Goal: Check status: Check status

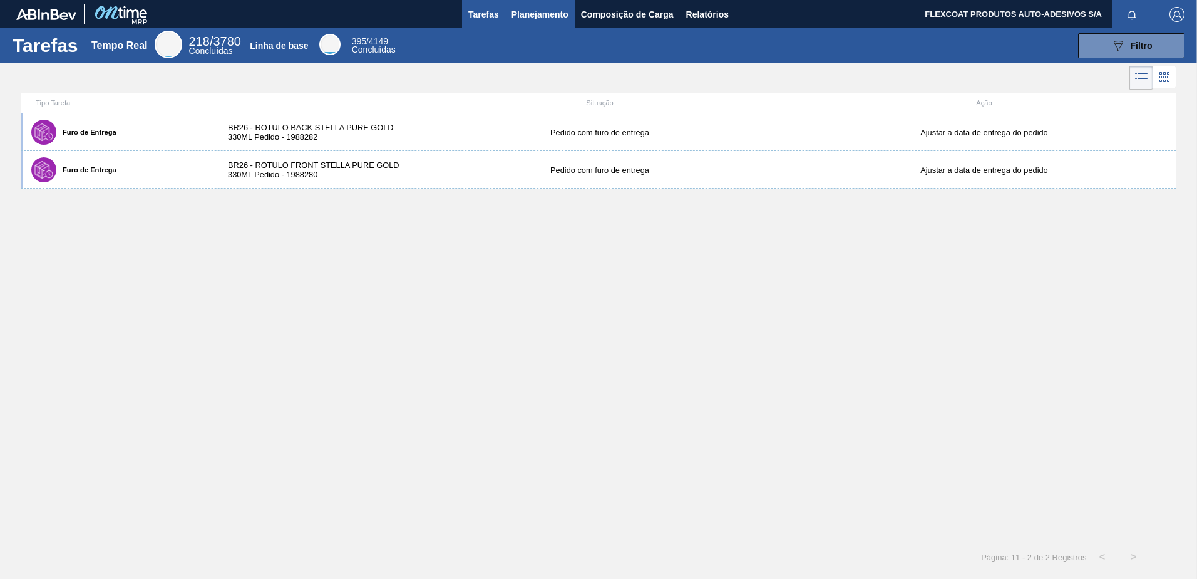
click at [517, 15] on span "Planejamento" at bounding box center [540, 14] width 57 height 15
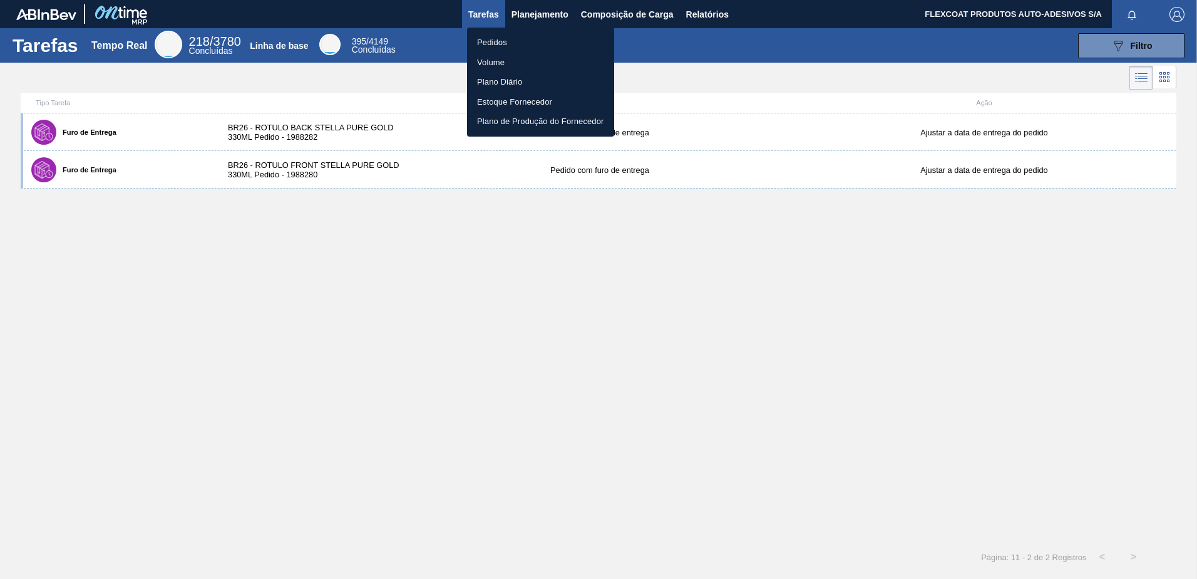
click at [495, 40] on li "Pedidos" at bounding box center [540, 43] width 147 height 20
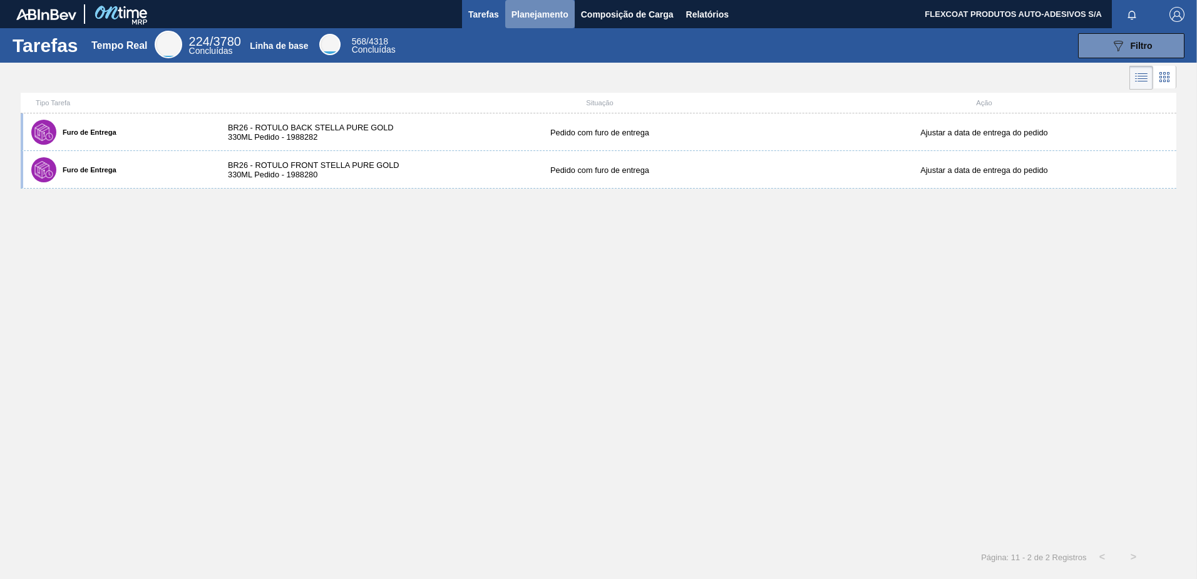
click at [537, 11] on span "Planejamento" at bounding box center [540, 14] width 57 height 15
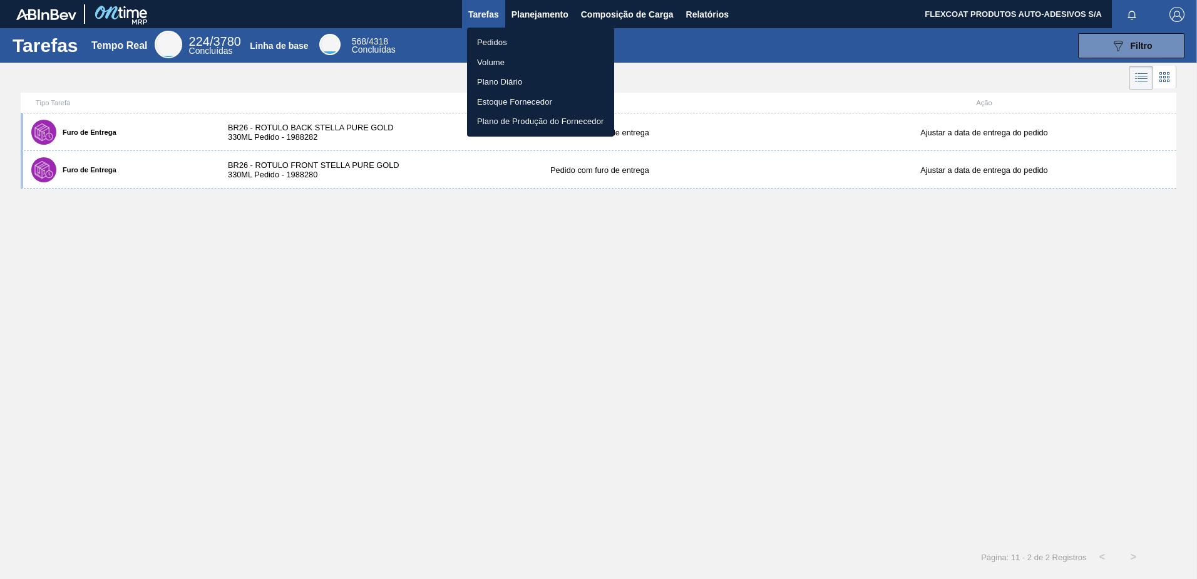
click at [493, 42] on li "Pedidos" at bounding box center [540, 43] width 147 height 20
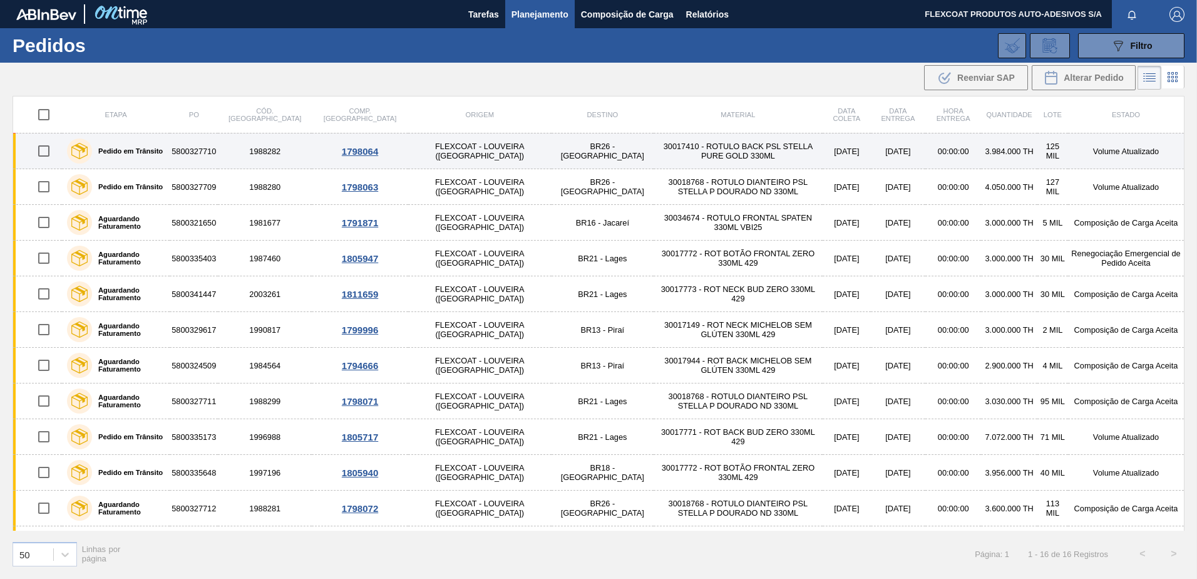
click at [145, 152] on label "Pedido em Trânsito" at bounding box center [127, 151] width 71 height 8
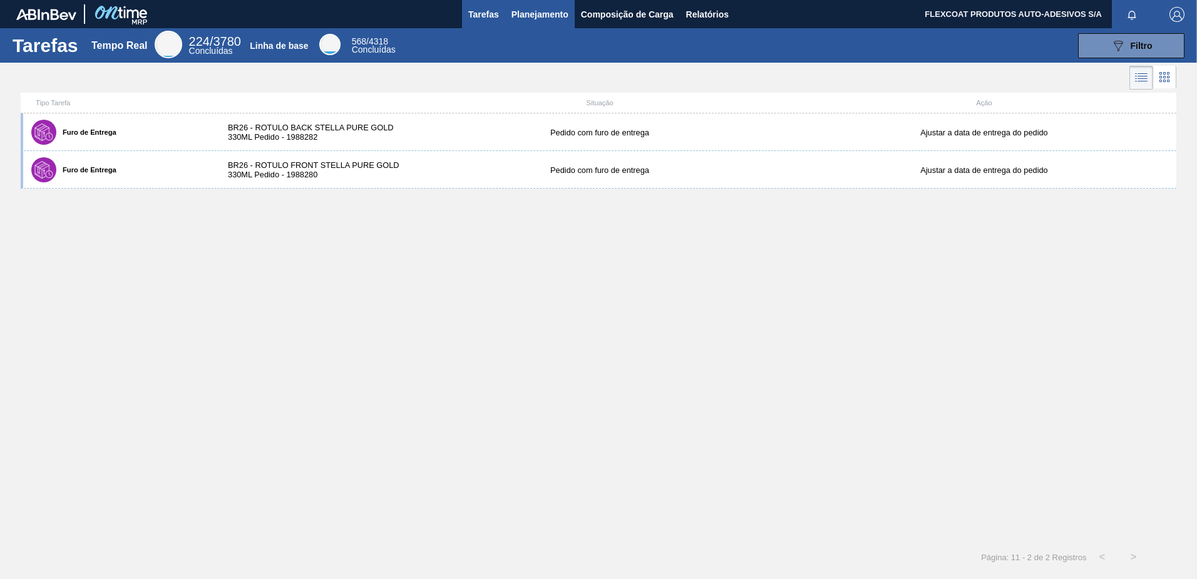
click at [536, 16] on span "Planejamento" at bounding box center [540, 14] width 57 height 15
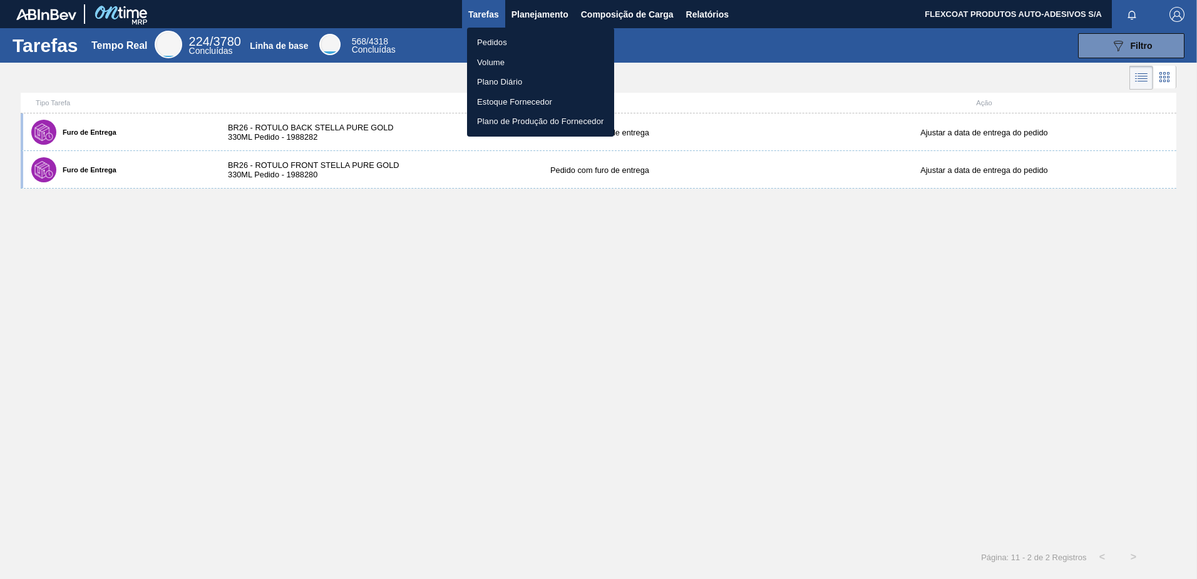
click at [487, 40] on li "Pedidos" at bounding box center [540, 43] width 147 height 20
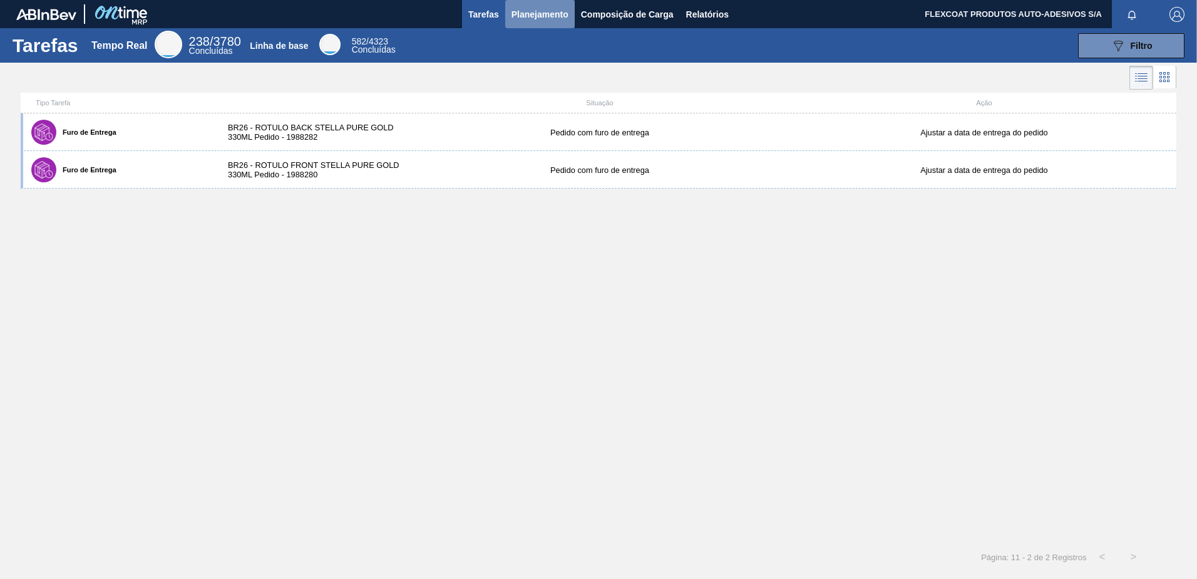
click at [514, 13] on span "Planejamento" at bounding box center [540, 14] width 57 height 15
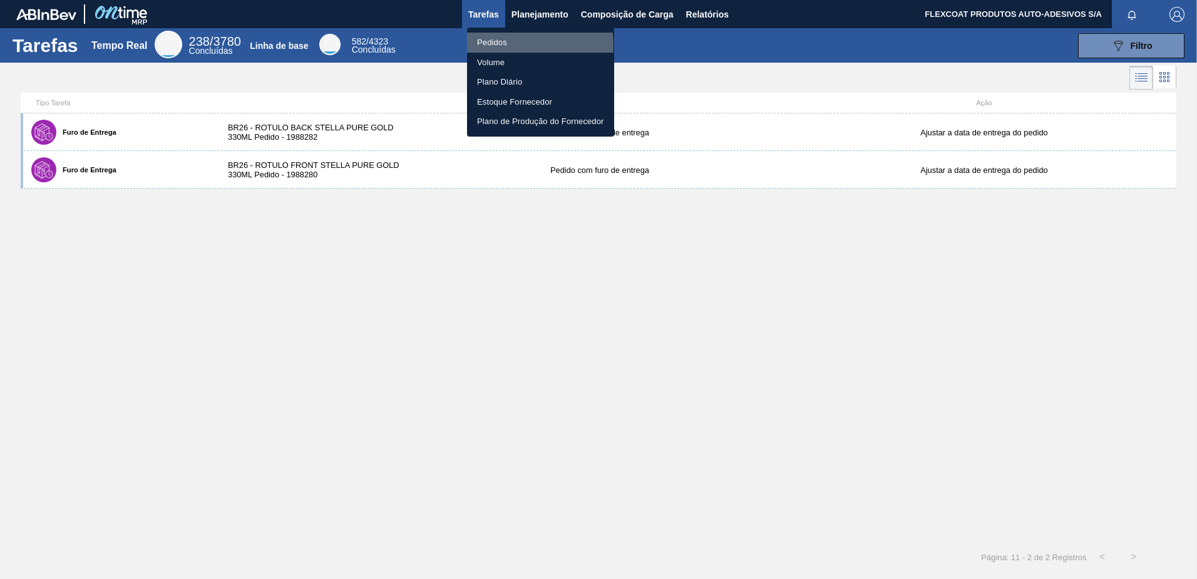
click at [497, 45] on li "Pedidos" at bounding box center [540, 43] width 147 height 20
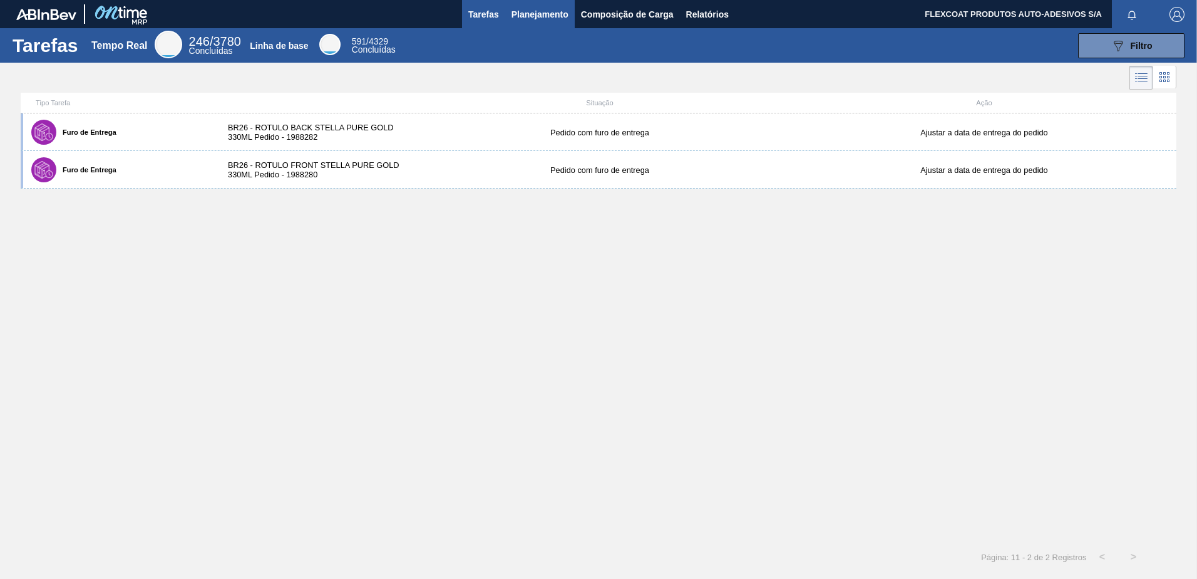
click at [537, 10] on span "Planejamento" at bounding box center [540, 14] width 57 height 15
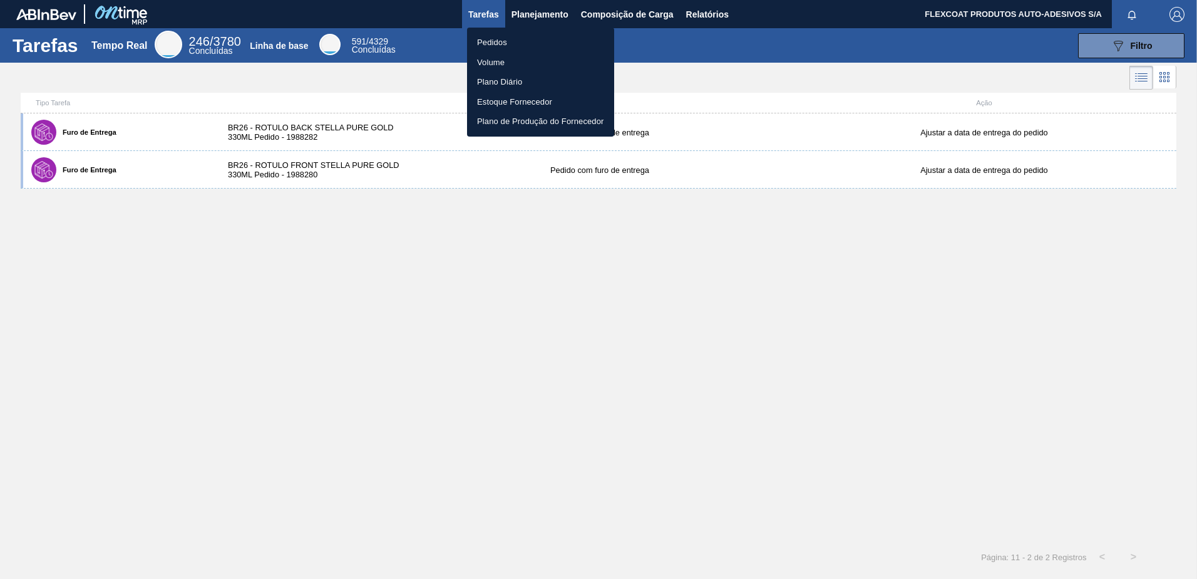
click at [493, 39] on li "Pedidos" at bounding box center [540, 43] width 147 height 20
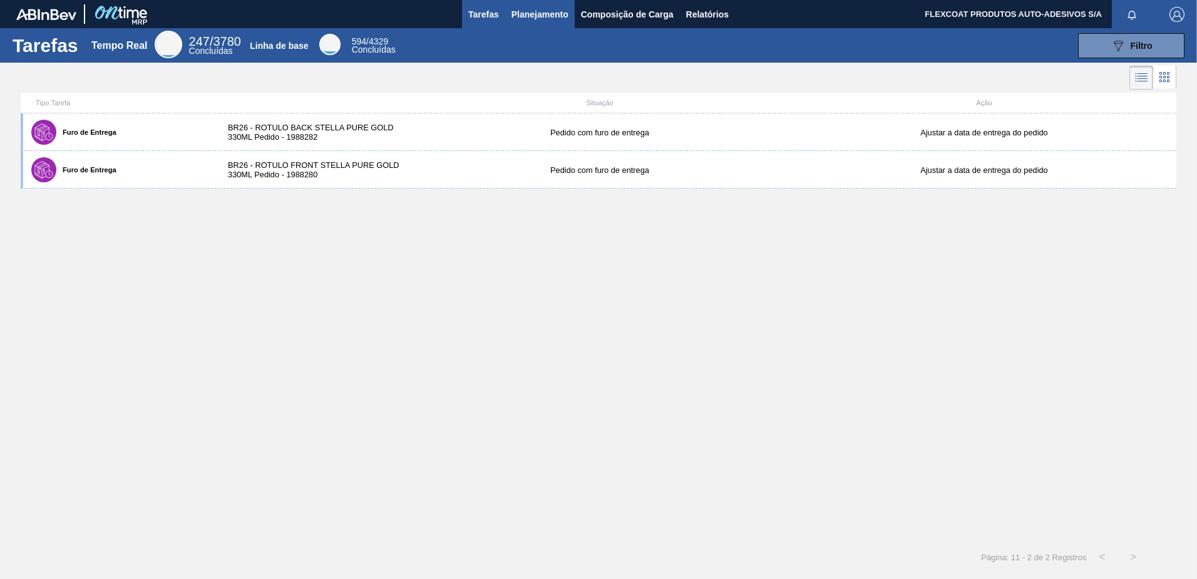
click at [517, 13] on span "Planejamento" at bounding box center [540, 14] width 57 height 15
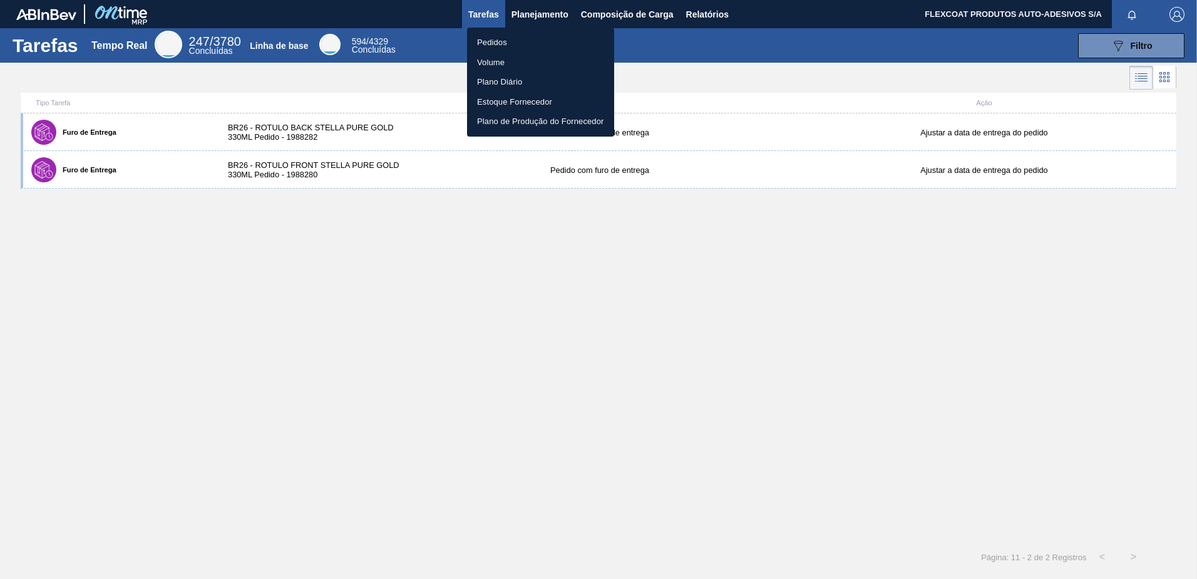
click at [474, 45] on li "Pedidos" at bounding box center [540, 43] width 147 height 20
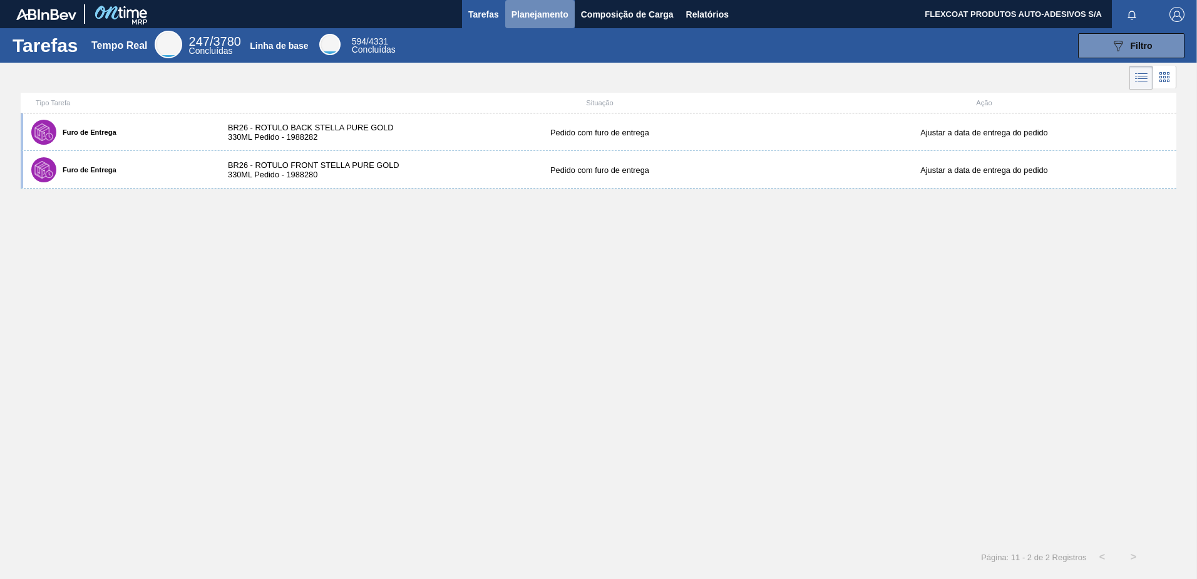
click at [516, 14] on span "Planejamento" at bounding box center [540, 14] width 57 height 15
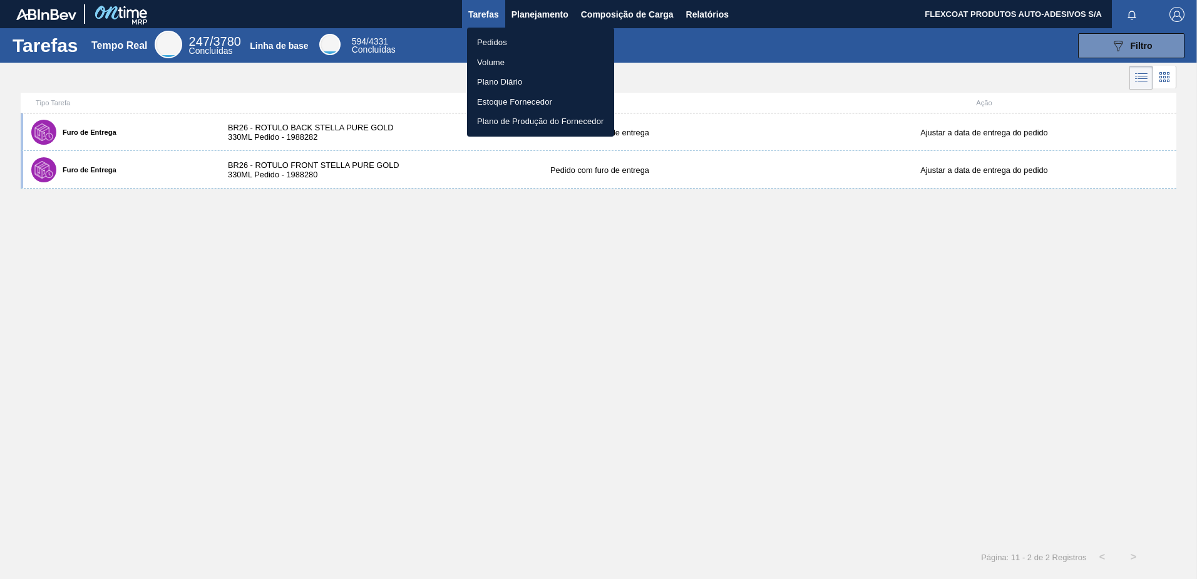
click at [494, 35] on li "Pedidos" at bounding box center [540, 43] width 147 height 20
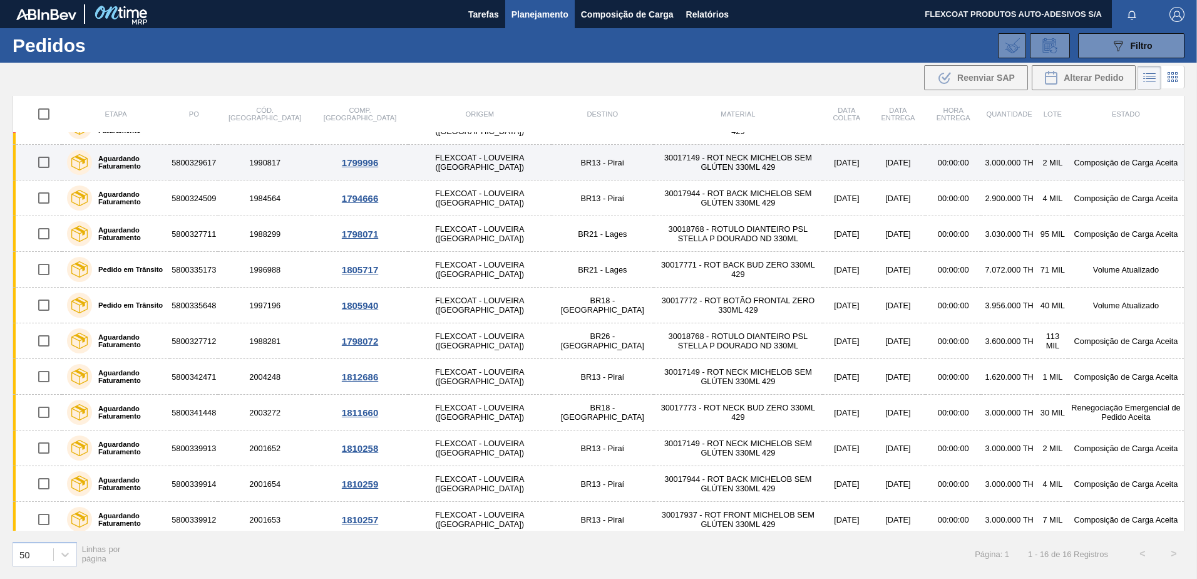
scroll to position [174, 0]
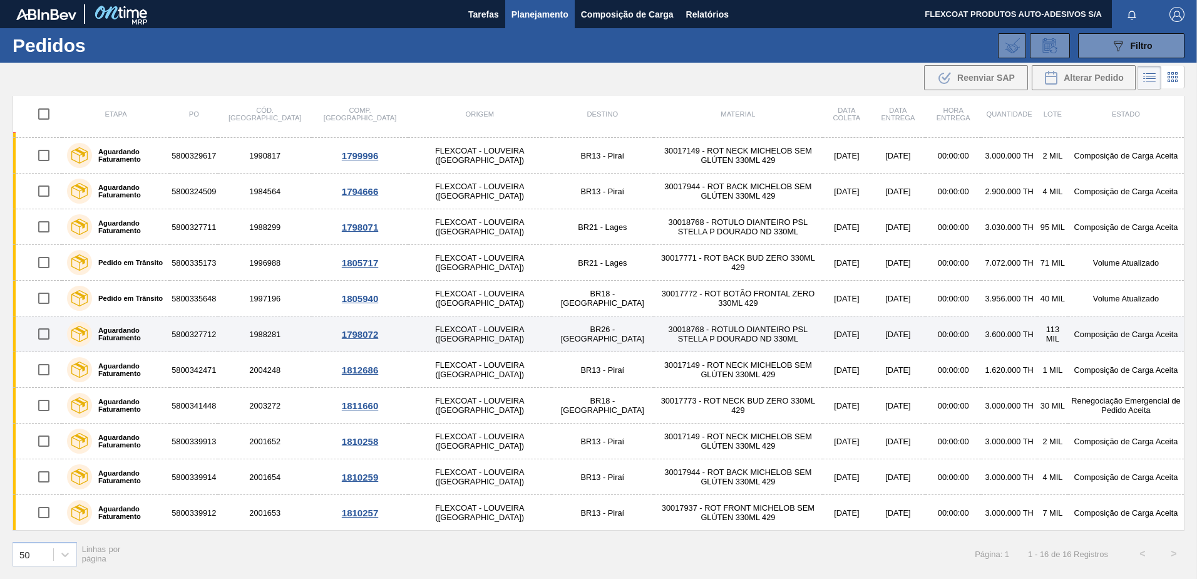
drag, startPoint x: 286, startPoint y: 309, endPoint x: 278, endPoint y: 324, distance: 16.8
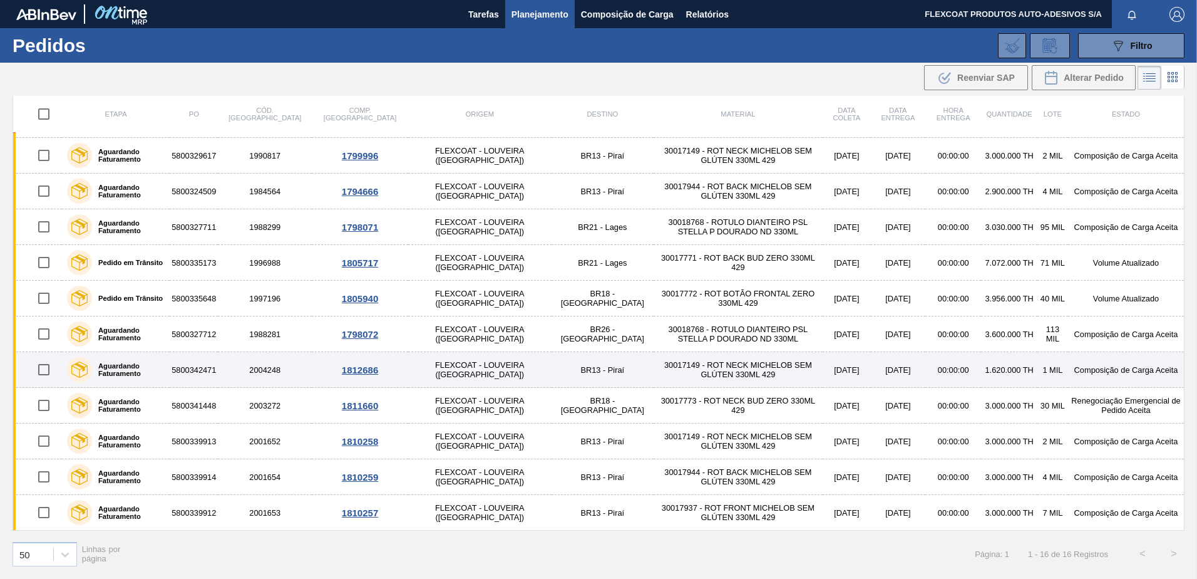
click at [729, 375] on td "30017149 - ROT NECK MICHELOB SEM GLÚTEN 330ML 429" at bounding box center [738, 370] width 169 height 36
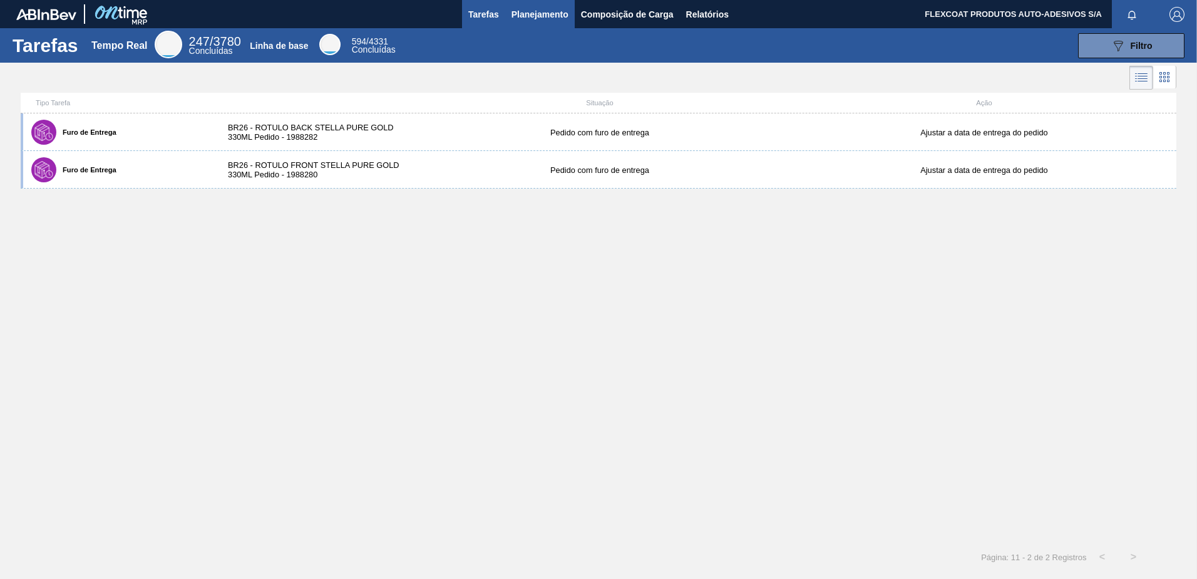
click at [527, 16] on span "Planejamento" at bounding box center [540, 14] width 57 height 15
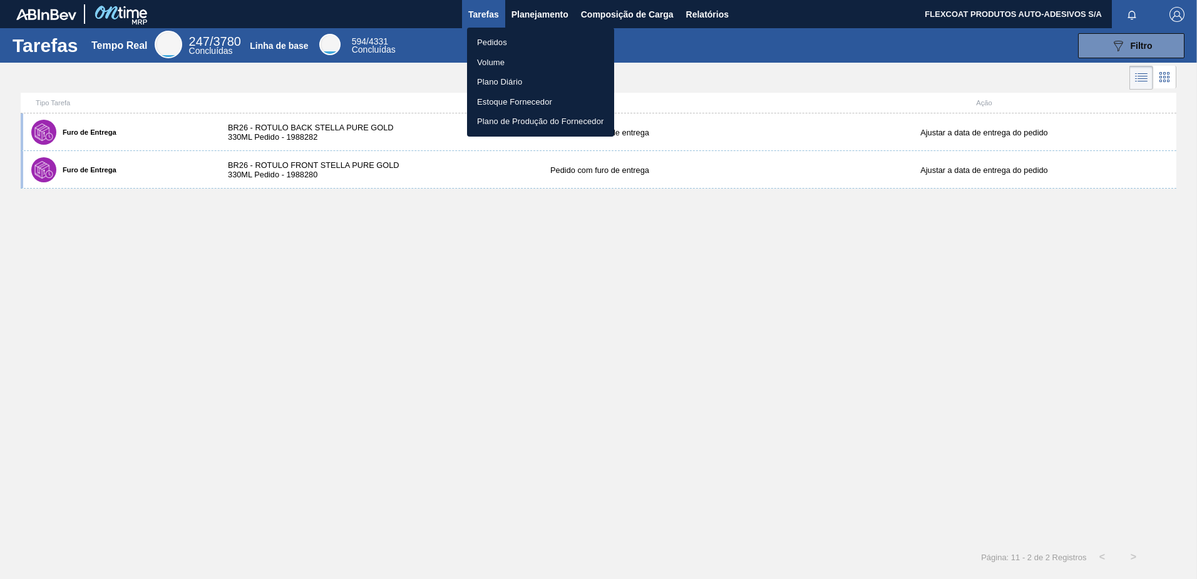
click at [492, 41] on li "Pedidos" at bounding box center [540, 43] width 147 height 20
